Goal: Transaction & Acquisition: Subscribe to service/newsletter

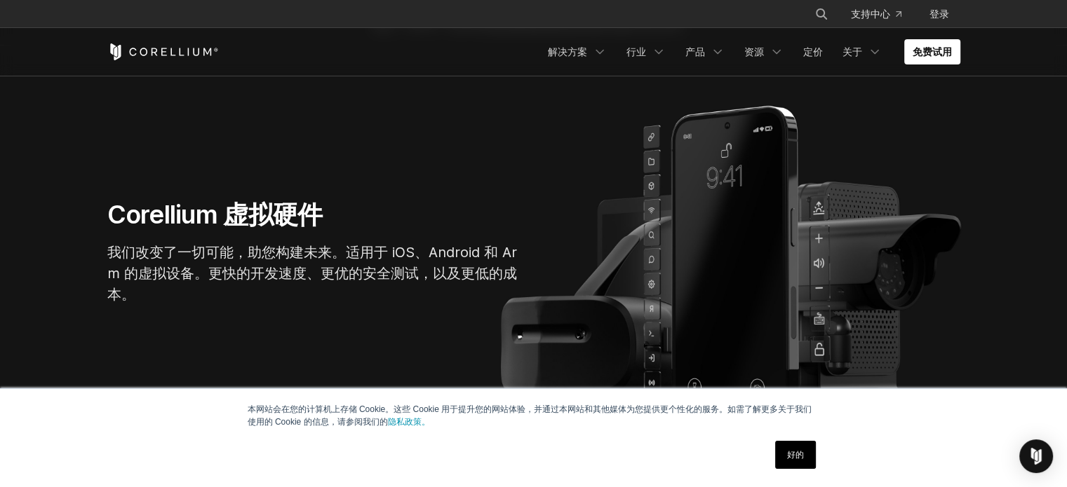
click at [788, 457] on font "好的" at bounding box center [795, 455] width 17 height 10
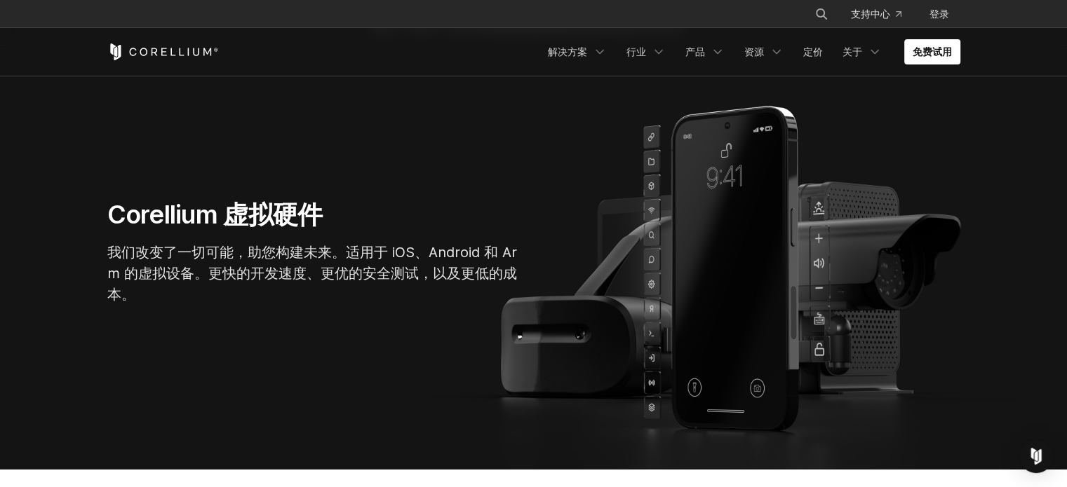
click at [487, 189] on section "Corellium 虚拟硬件 我们改变了一切可能，助您构建未来。适用于 iOS、Android 和 Arm 的虚拟设备。更快的开发速度、更优的安全测试，以及更…" at bounding box center [533, 258] width 1067 height 424
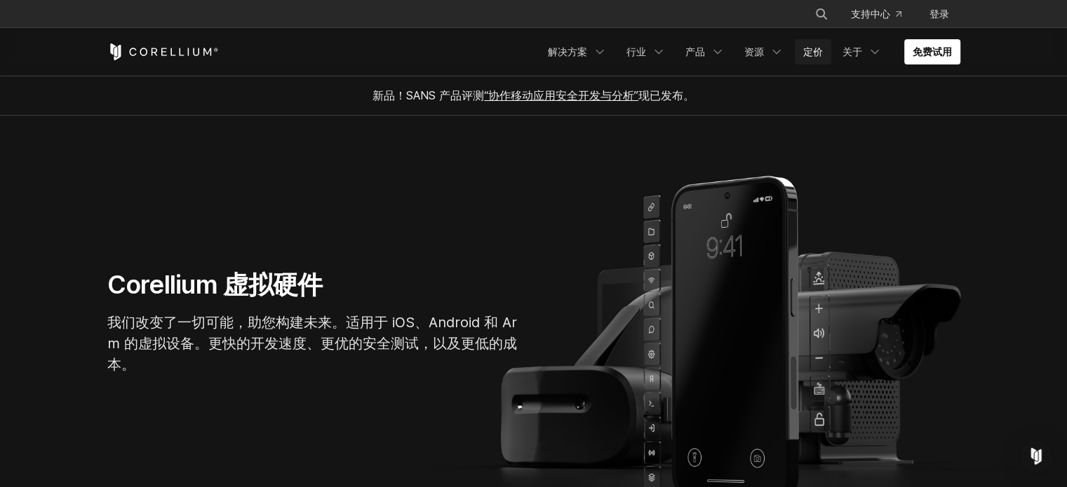
click at [808, 48] on font "定价" at bounding box center [813, 52] width 20 height 12
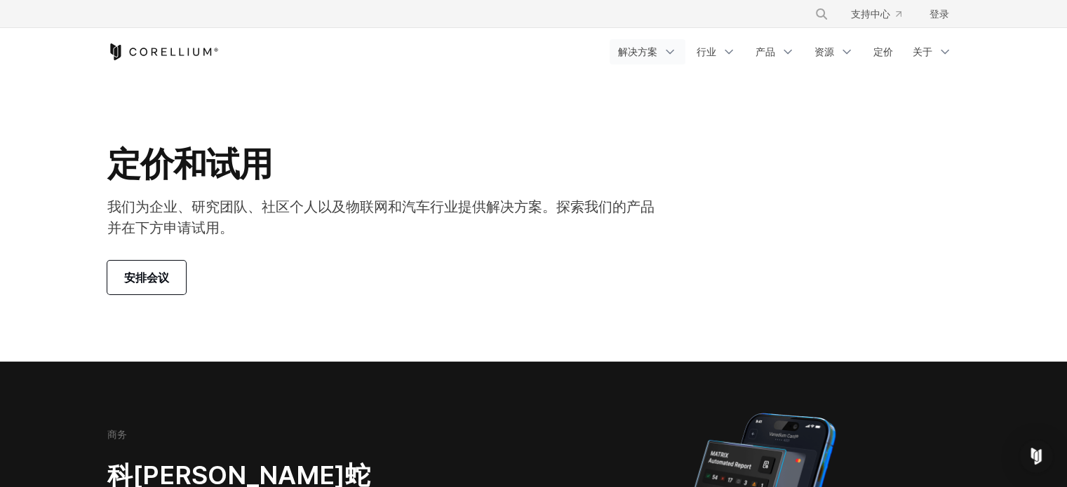
click at [668, 51] on polyline "导航菜单" at bounding box center [669, 52] width 7 height 4
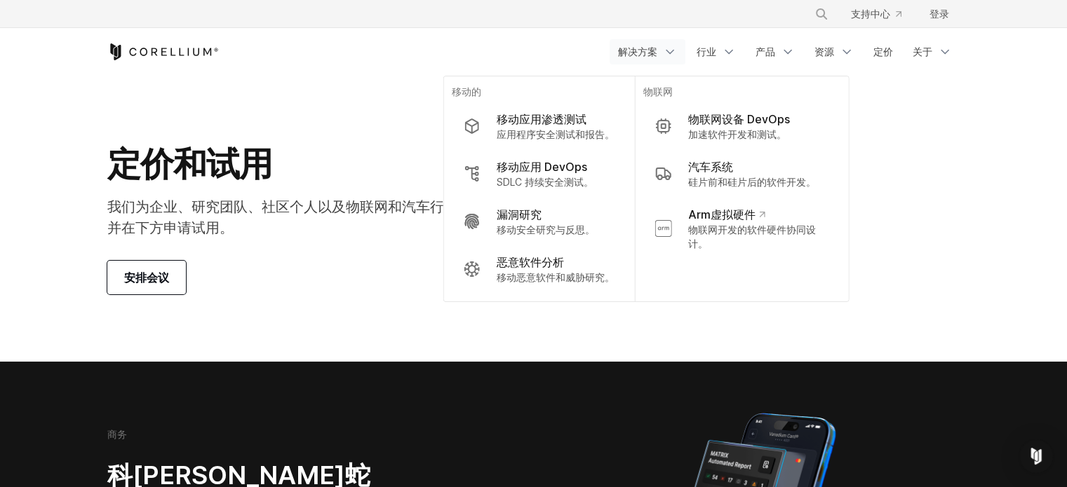
click at [668, 51] on polyline "导航菜单" at bounding box center [669, 52] width 7 height 4
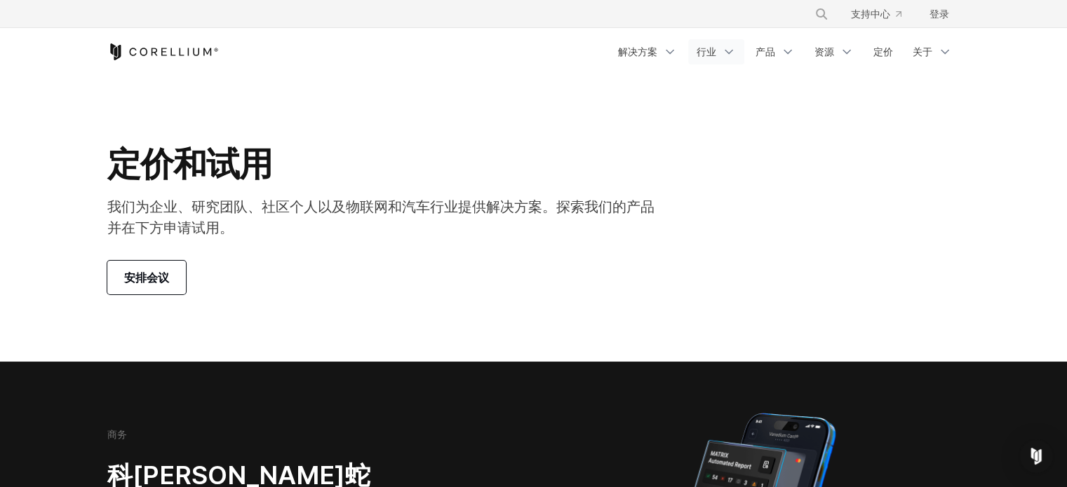
click at [722, 50] on icon "导航菜单" at bounding box center [729, 52] width 14 height 14
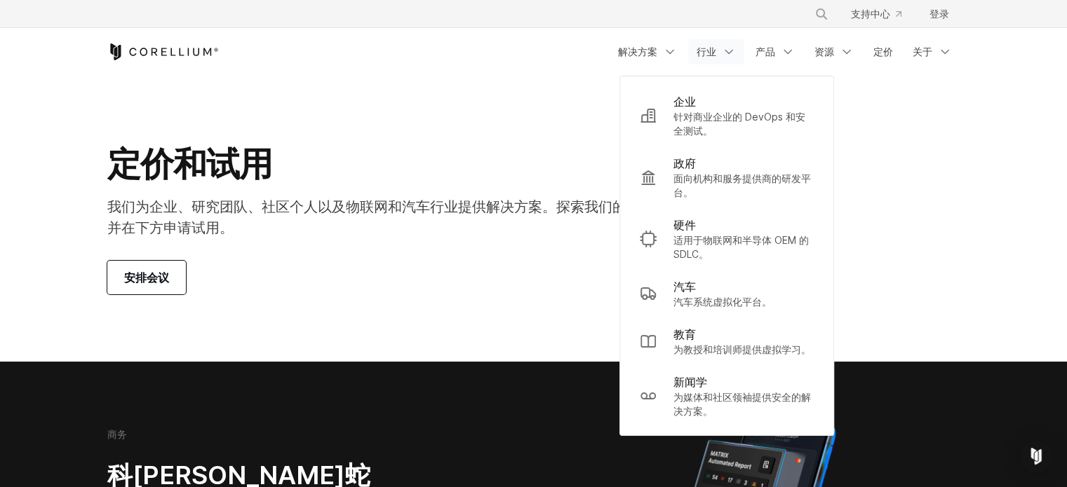
click at [722, 50] on icon "导航菜单" at bounding box center [729, 52] width 14 height 14
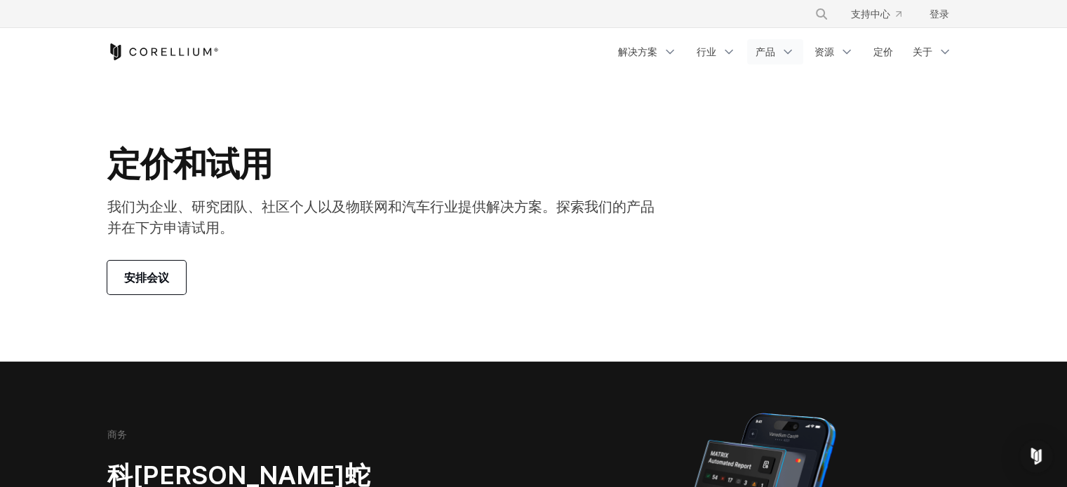
click at [770, 51] on font "产品" at bounding box center [765, 52] width 20 height 12
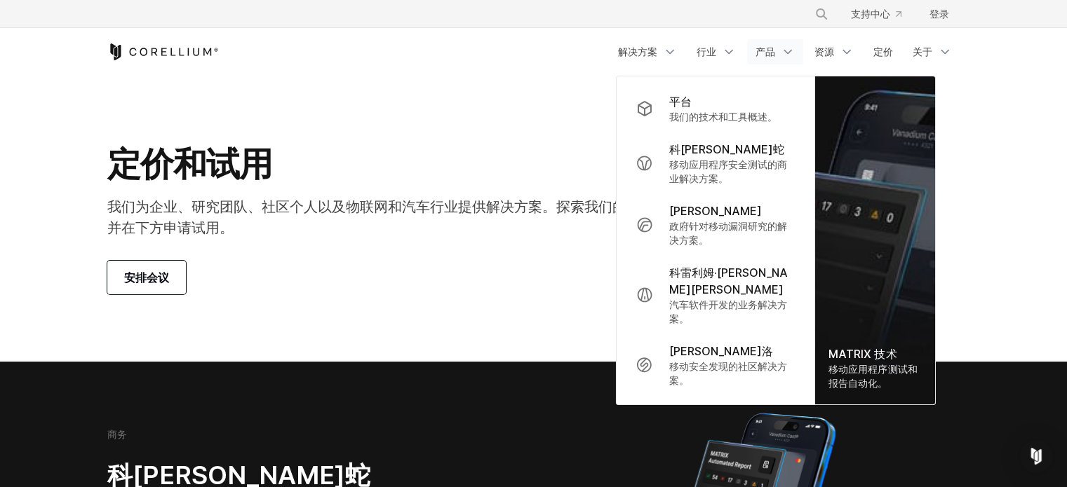
click at [770, 51] on font "产品" at bounding box center [765, 52] width 20 height 12
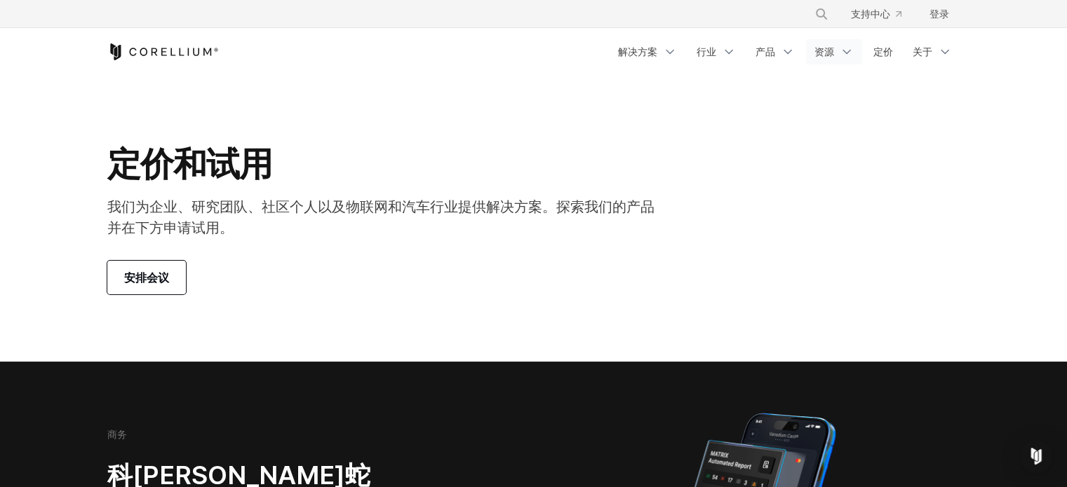
click at [824, 50] on font "资源" at bounding box center [824, 52] width 20 height 12
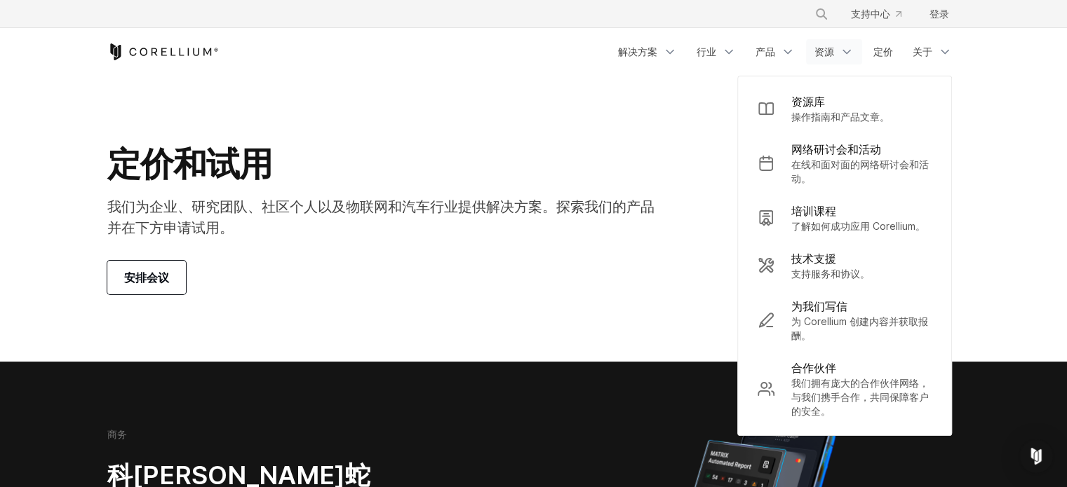
click at [824, 50] on font "资源" at bounding box center [824, 52] width 20 height 12
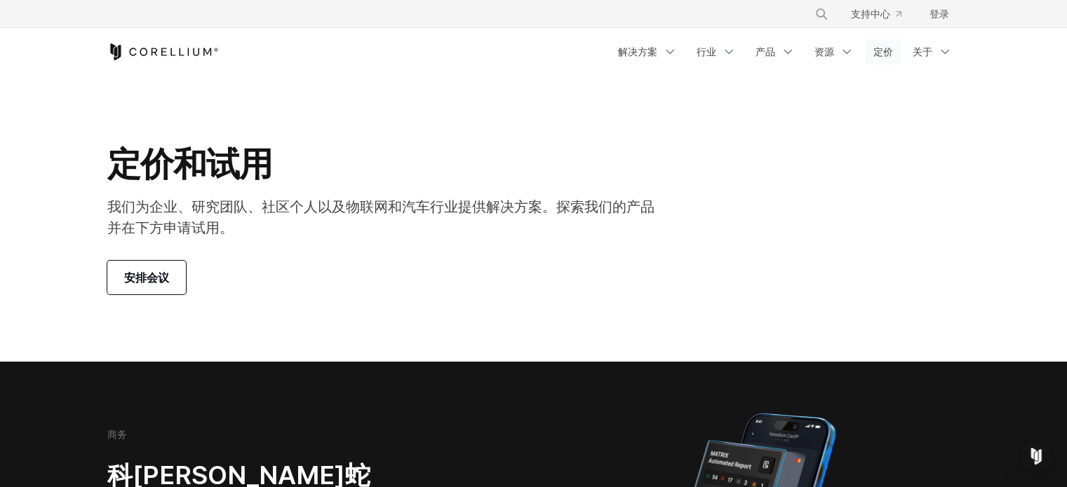
click at [878, 50] on font "定价" at bounding box center [883, 52] width 20 height 12
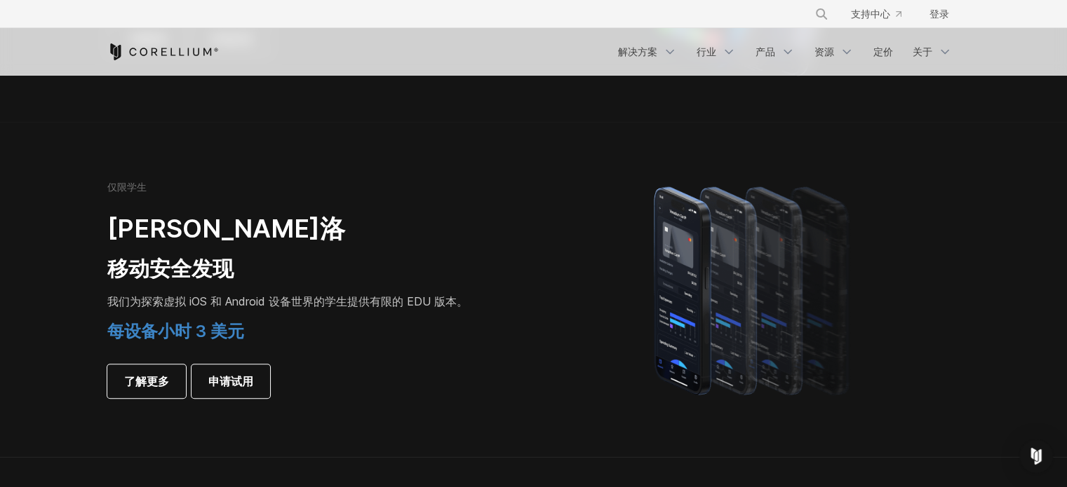
scroll to position [912, 0]
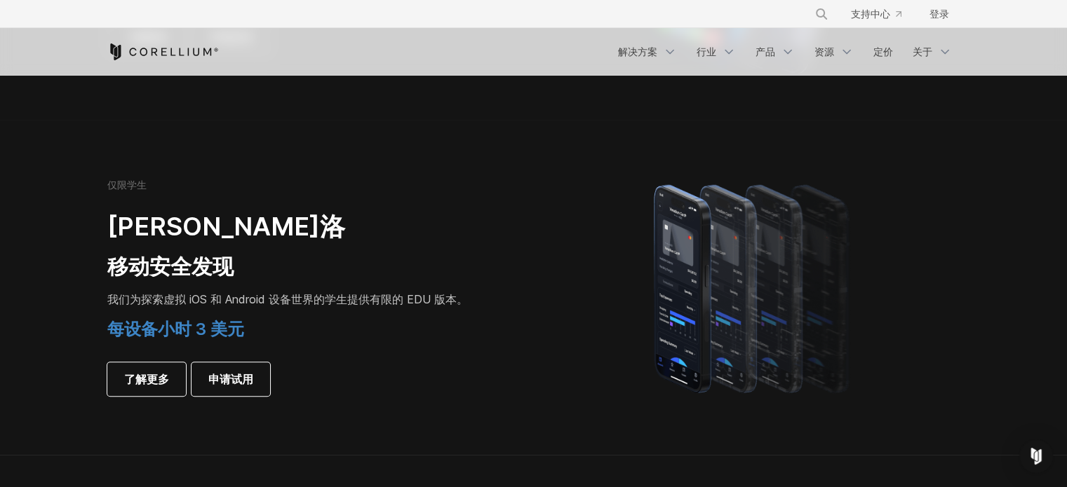
click at [172, 323] on font "每设备小时 3 美元" at bounding box center [175, 329] width 137 height 20
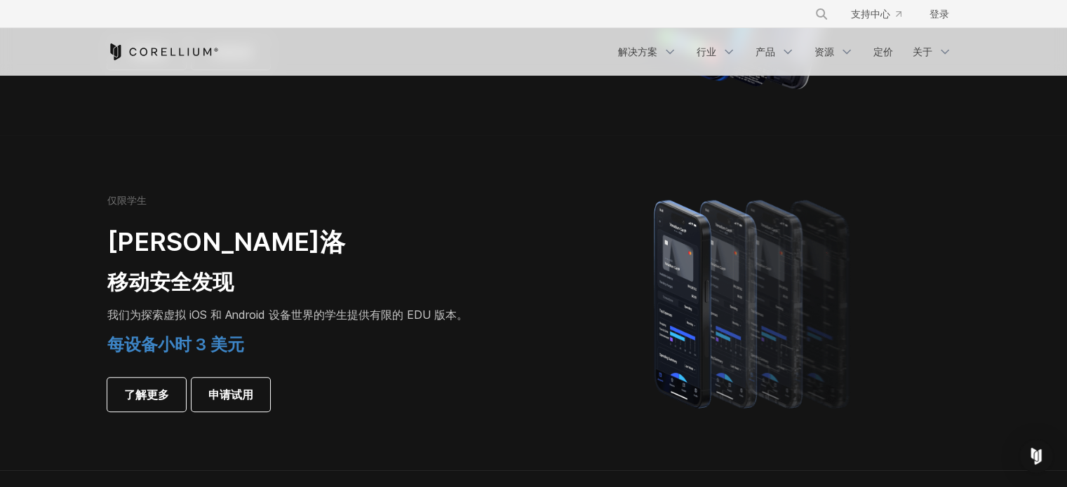
scroll to position [982, 0]
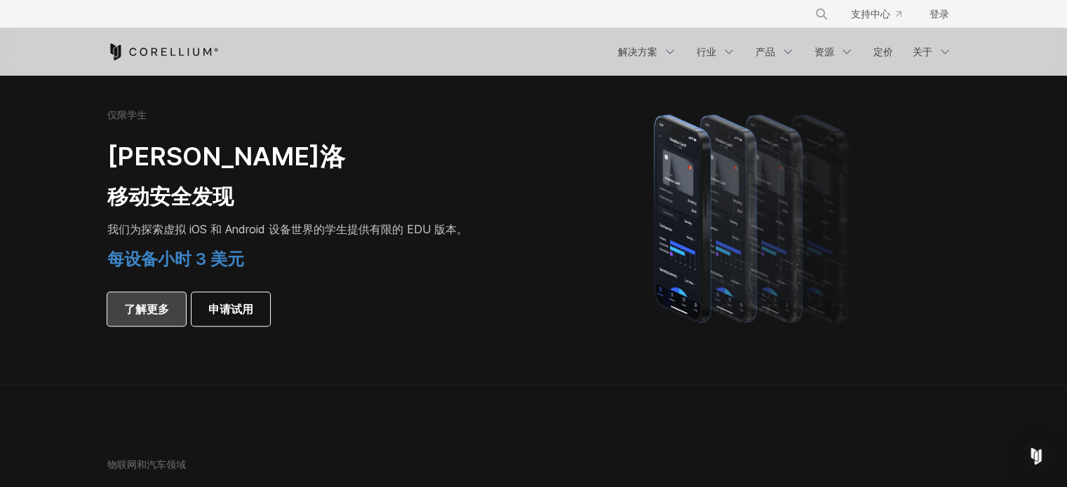
click at [157, 309] on font "了解更多" at bounding box center [146, 309] width 45 height 14
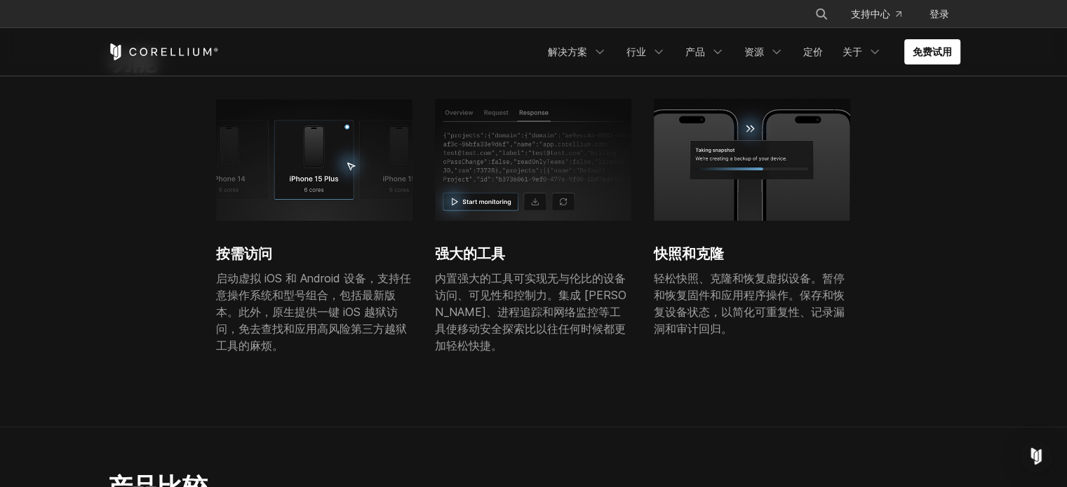
scroll to position [491, 0]
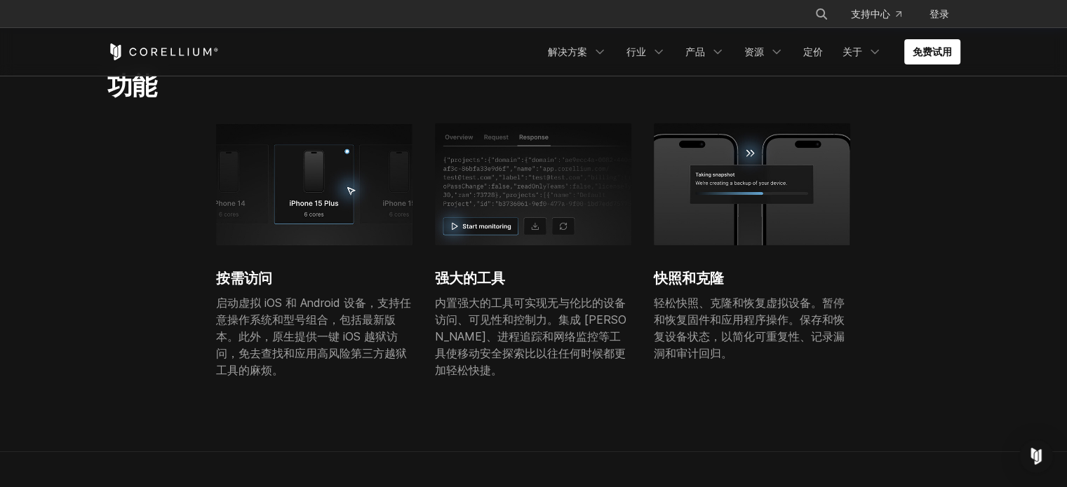
click at [769, 345] on p "轻松快照、克隆和恢复虚拟设备。暂停和恢复固件和应用程序操作。保存和恢复设备状态，以简化可重复性、记录漏洞和审计回归。" at bounding box center [752, 328] width 196 height 67
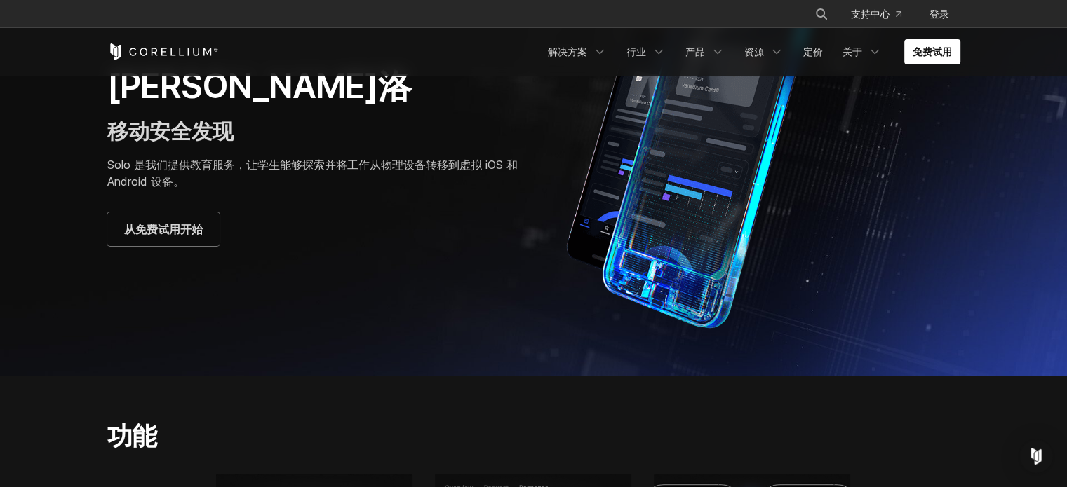
scroll to position [0, 0]
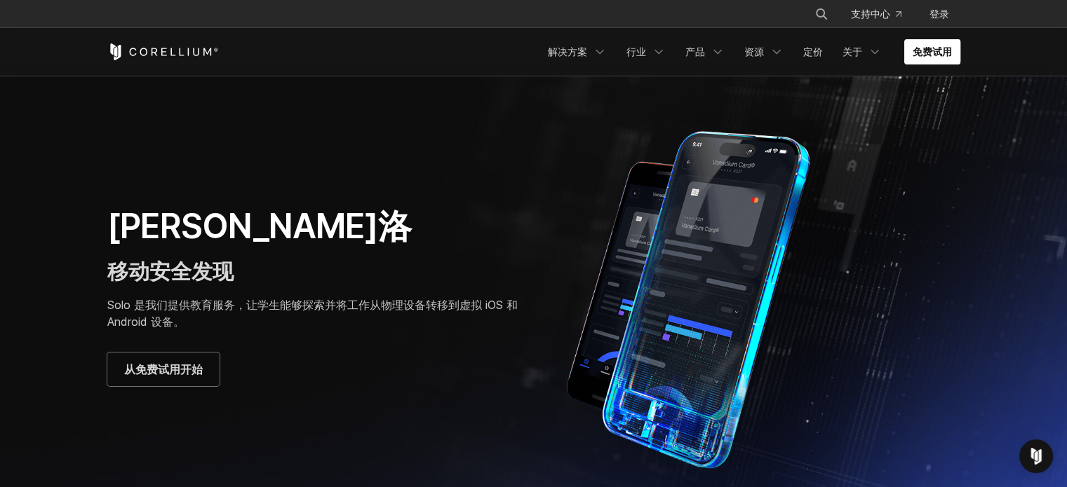
click at [929, 55] on font "免费试用" at bounding box center [931, 52] width 39 height 12
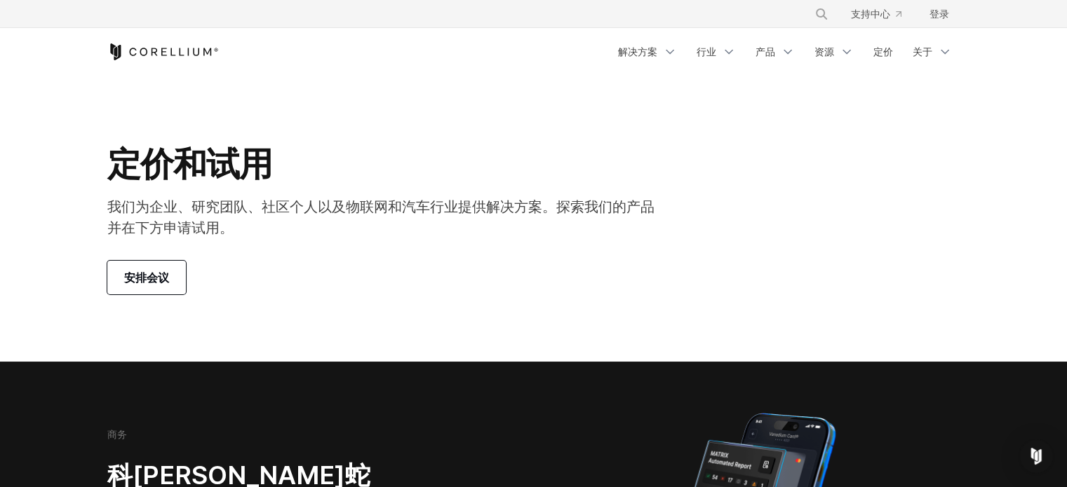
click at [163, 277] on font "安排会议" at bounding box center [146, 278] width 45 height 14
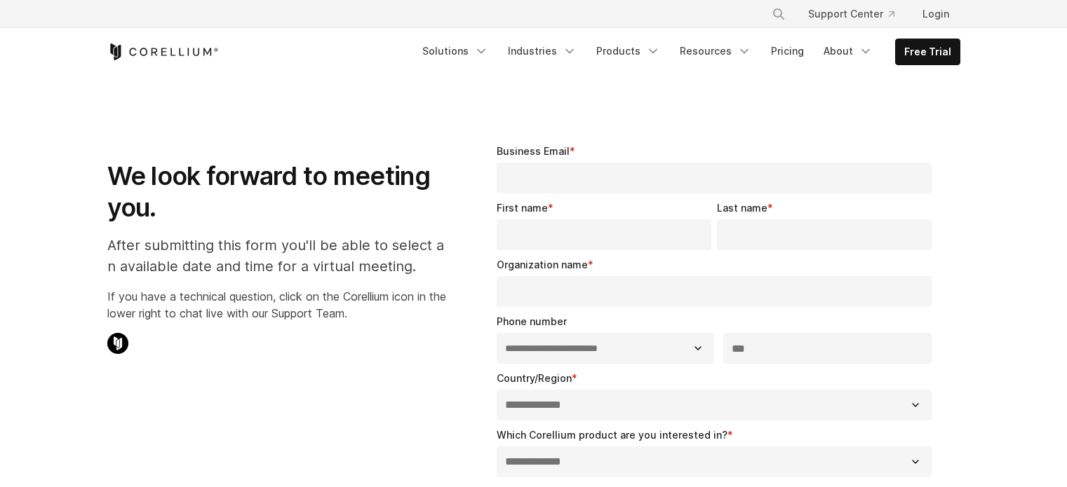
select select "**"
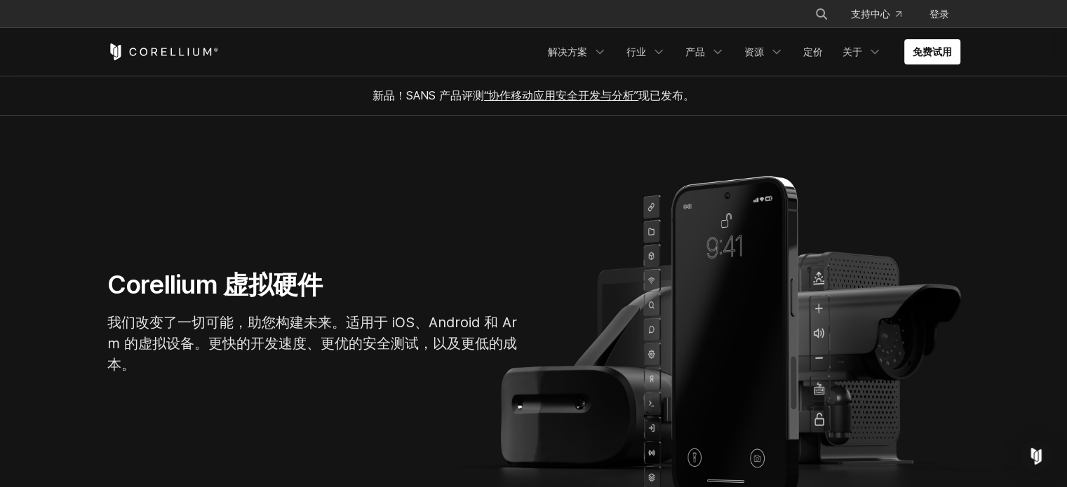
click at [448, 229] on section "Corellium 虚拟硬件 我们改变了一切可能，助您构建未来。适用于 iOS、Android 和 Arm 的虚拟设备。更快的开发速度、更优的安全测试，以及更…" at bounding box center [533, 328] width 1067 height 424
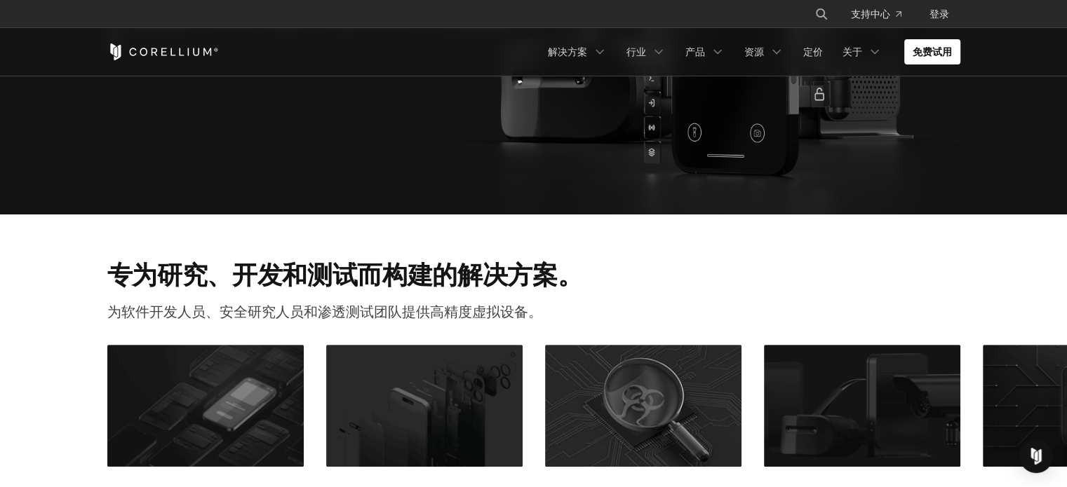
scroll to position [295, 0]
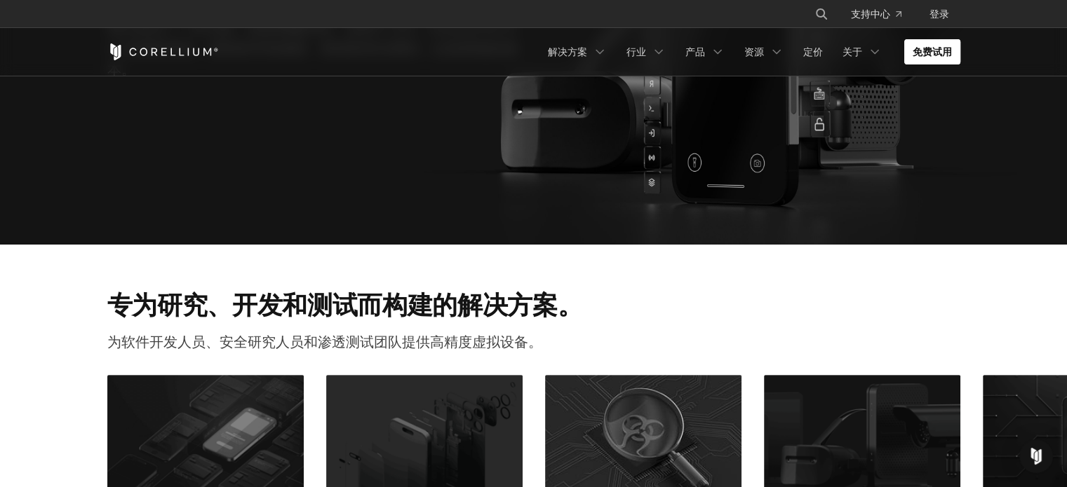
click at [953, 46] on link "免费试用" at bounding box center [932, 51] width 56 height 25
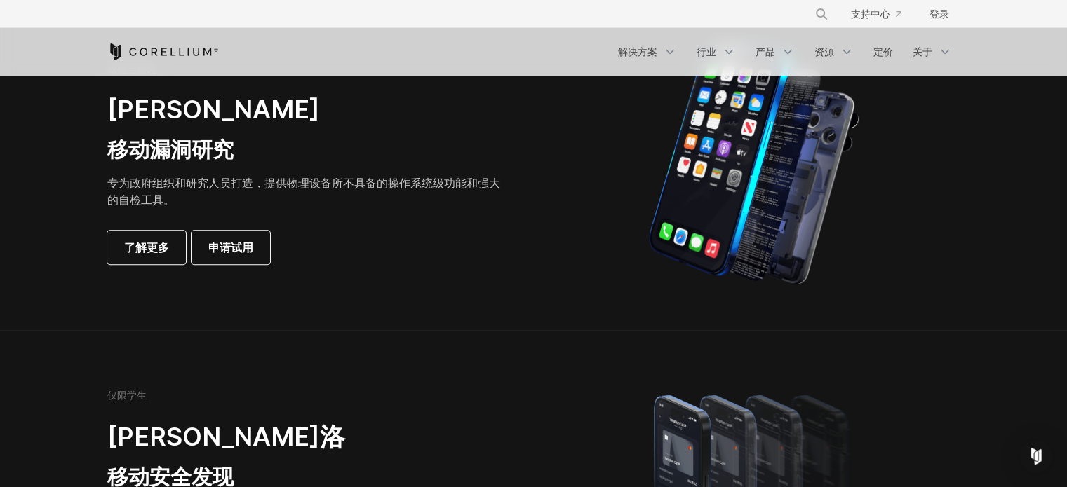
scroll to position [631, 0]
